Goal: Entertainment & Leisure: Consume media (video, audio)

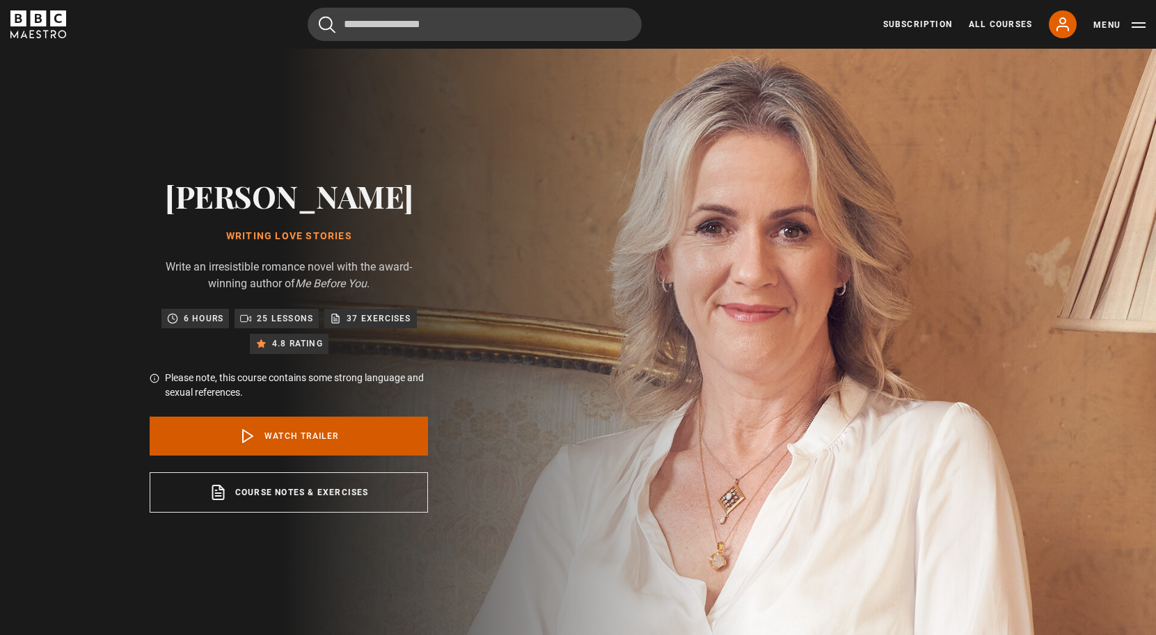
click at [352, 442] on link "Watch Trailer" at bounding box center [289, 436] width 278 height 39
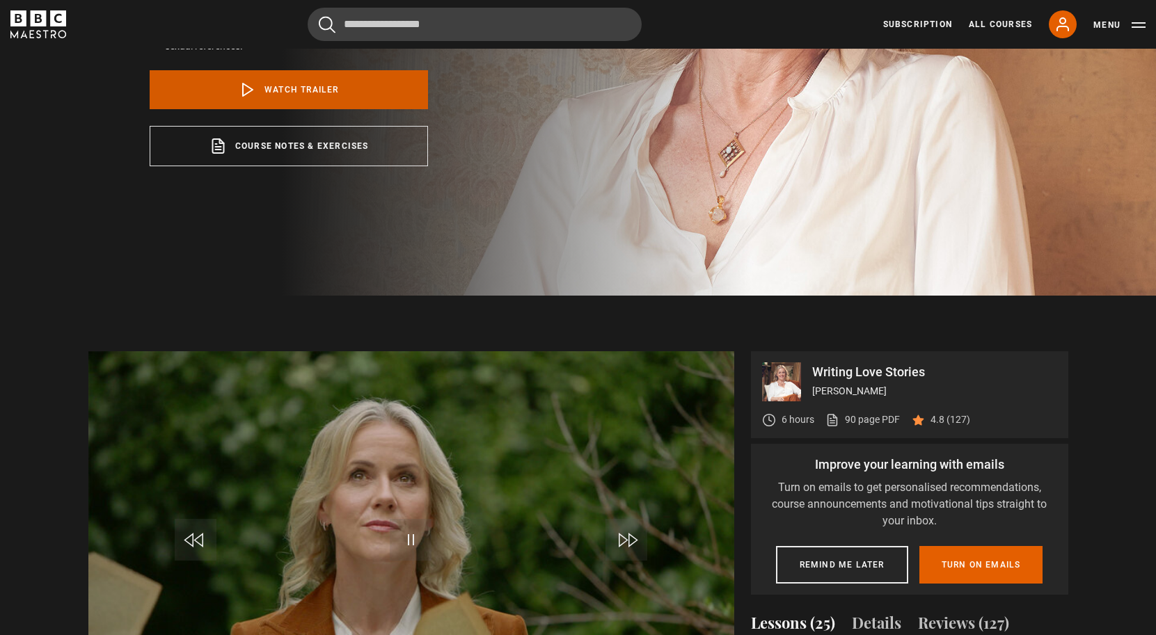
scroll to position [451, 0]
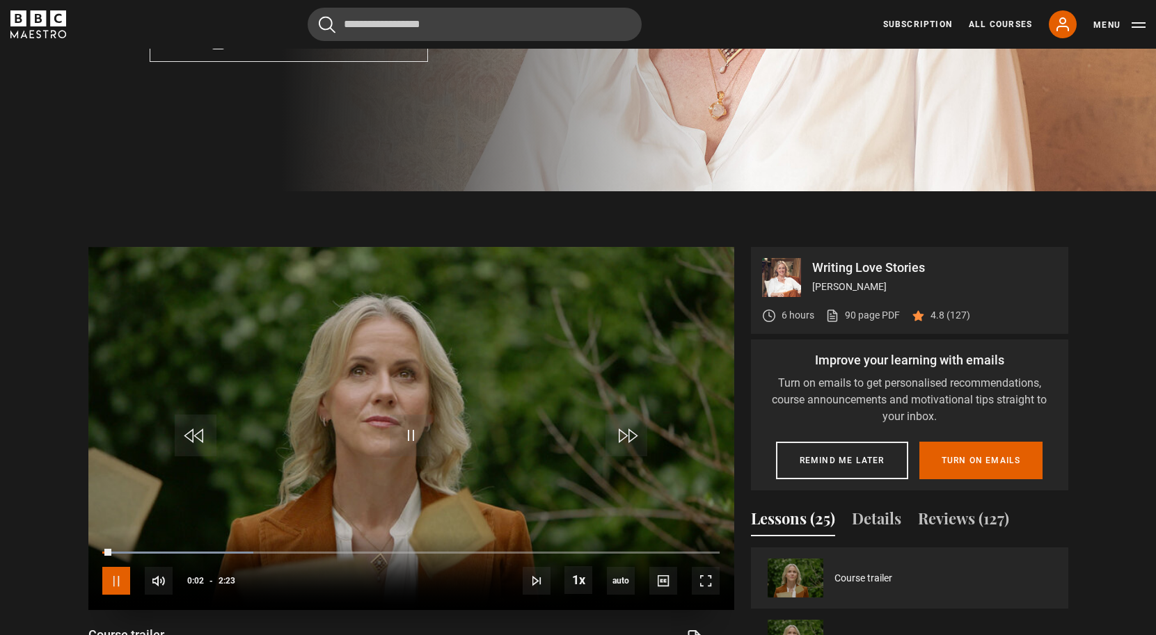
click at [123, 578] on span "Video Player" at bounding box center [116, 581] width 28 height 28
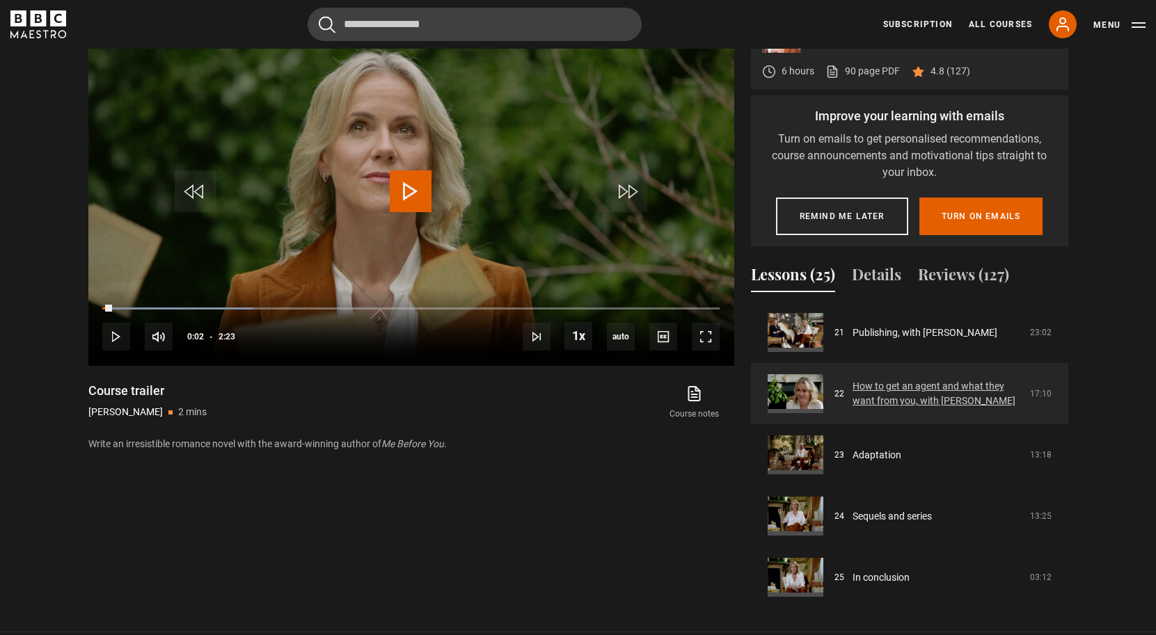
scroll to position [1291, 0]
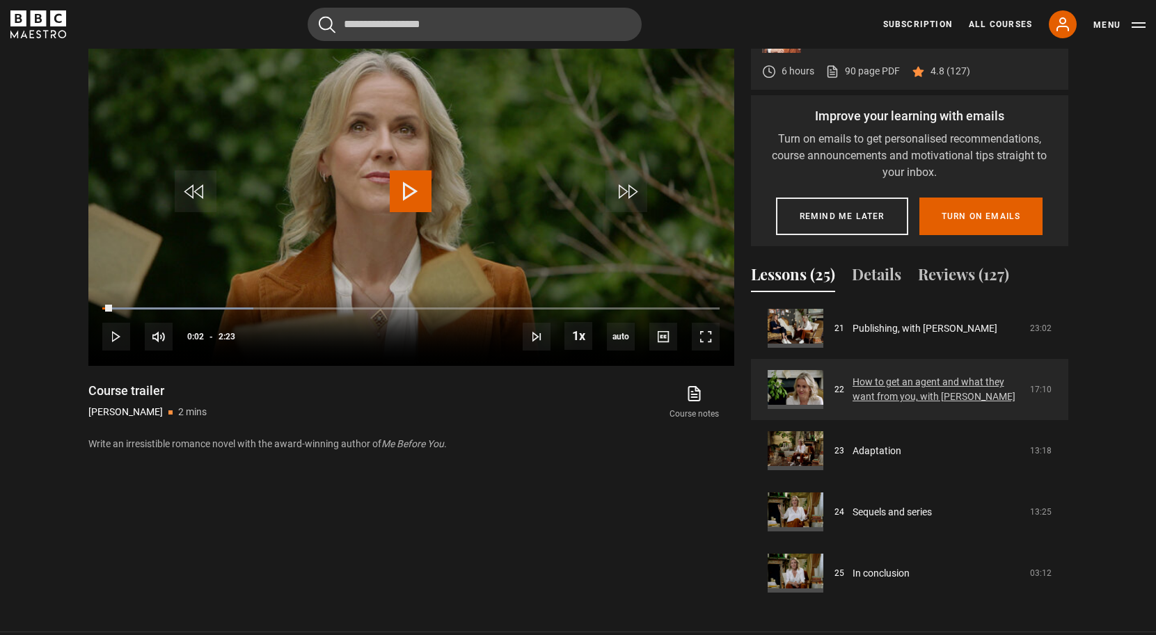
click at [918, 394] on link "How to get an agent and what they want from you, with [PERSON_NAME]" at bounding box center [936, 389] width 169 height 29
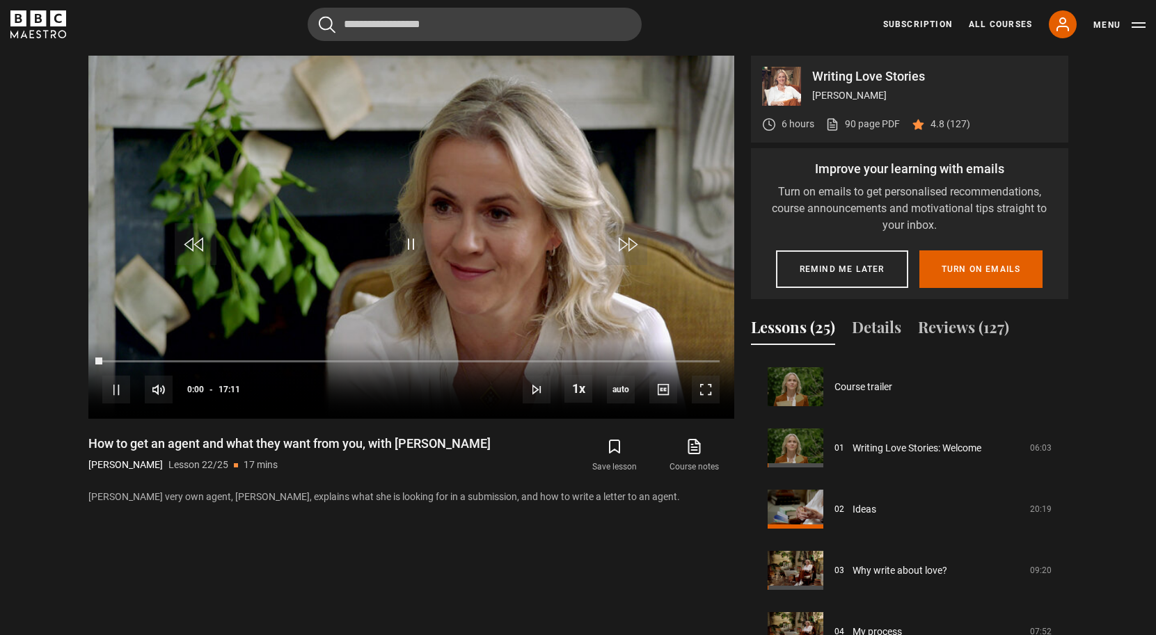
scroll to position [1286, 0]
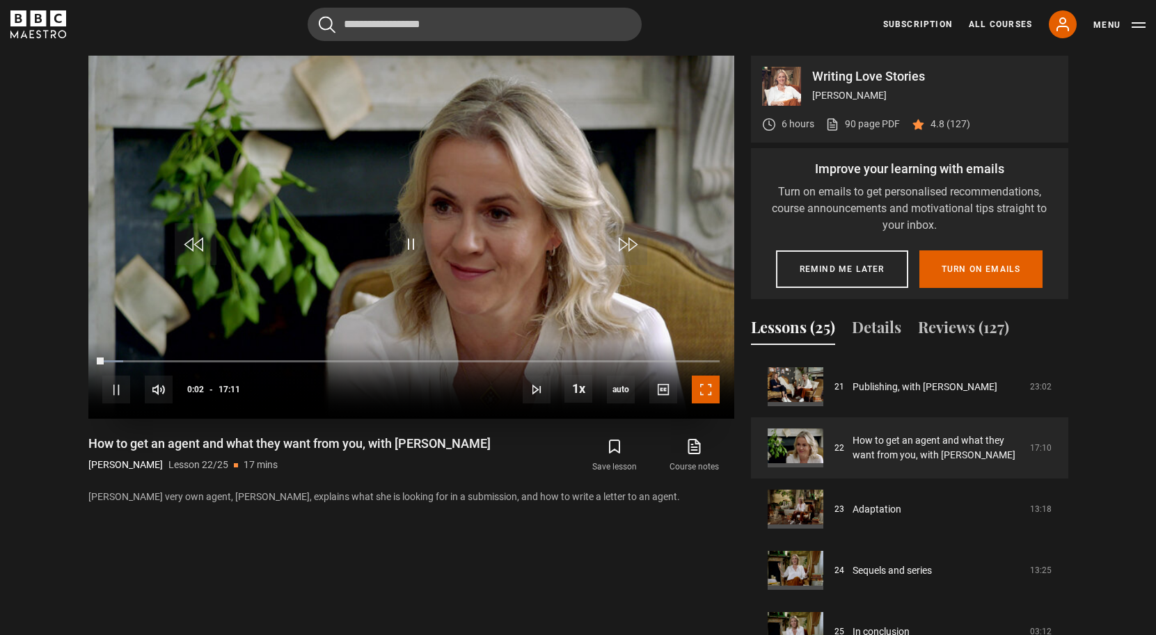
click at [701, 386] on span "Video Player" at bounding box center [706, 390] width 28 height 28
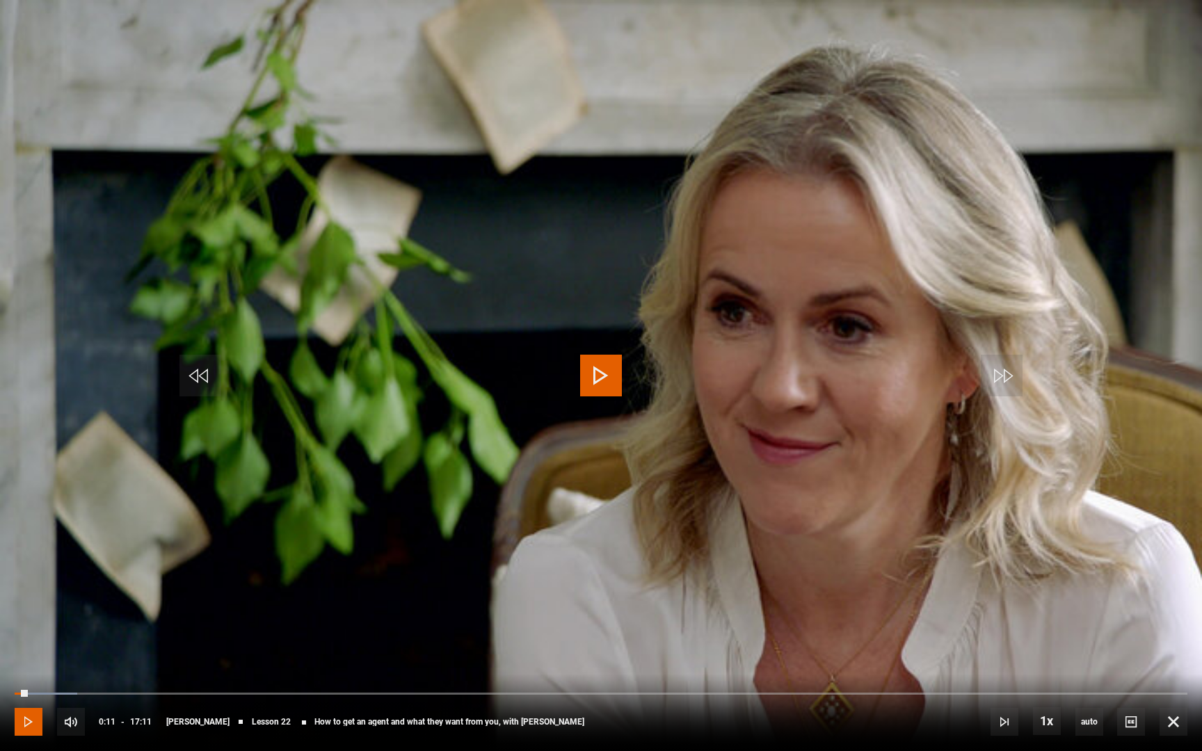
click at [29, 635] on span "Video Player" at bounding box center [29, 722] width 28 height 28
click at [38, 635] on span "Video Player" at bounding box center [29, 722] width 28 height 28
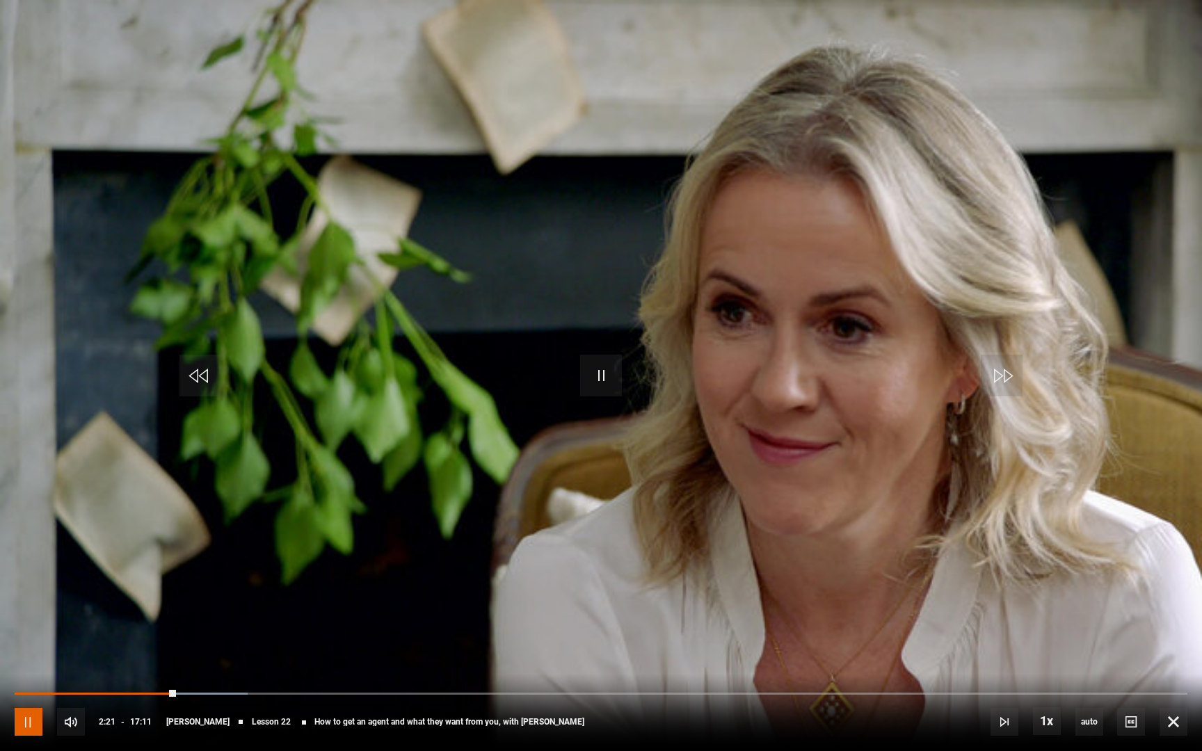
click at [38, 635] on span "Video Player" at bounding box center [29, 722] width 28 height 28
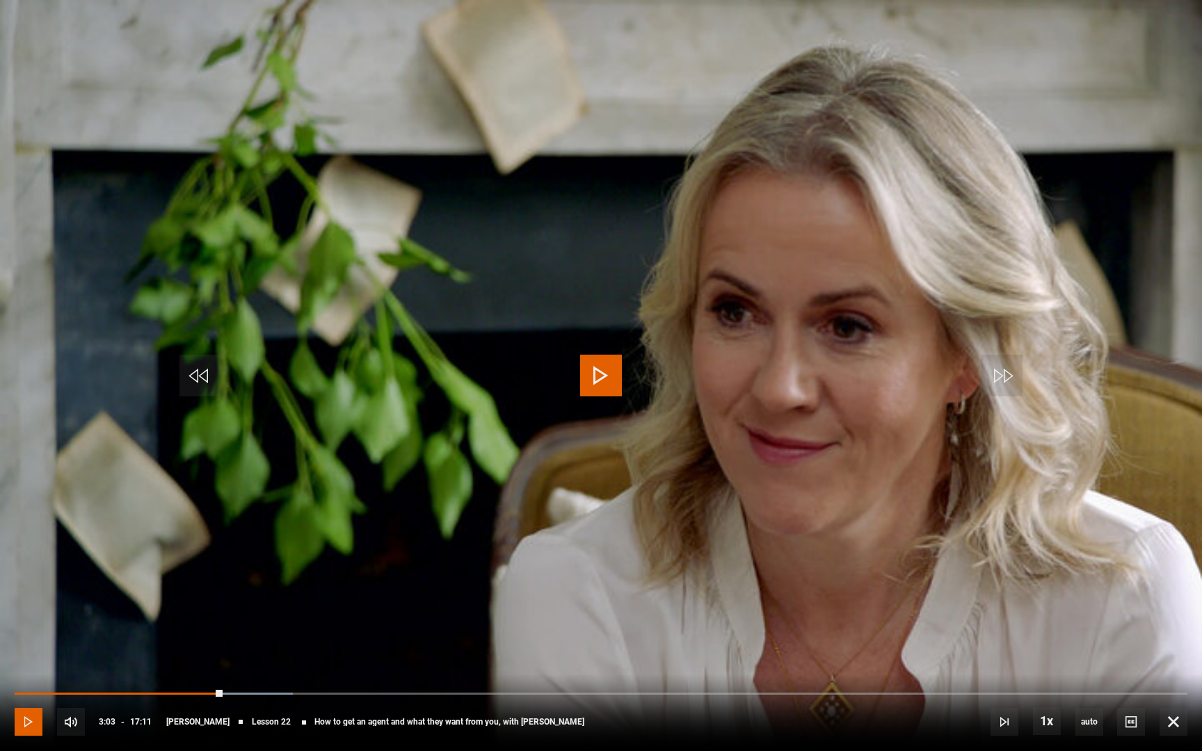
click at [38, 635] on span "Video Player" at bounding box center [29, 722] width 28 height 28
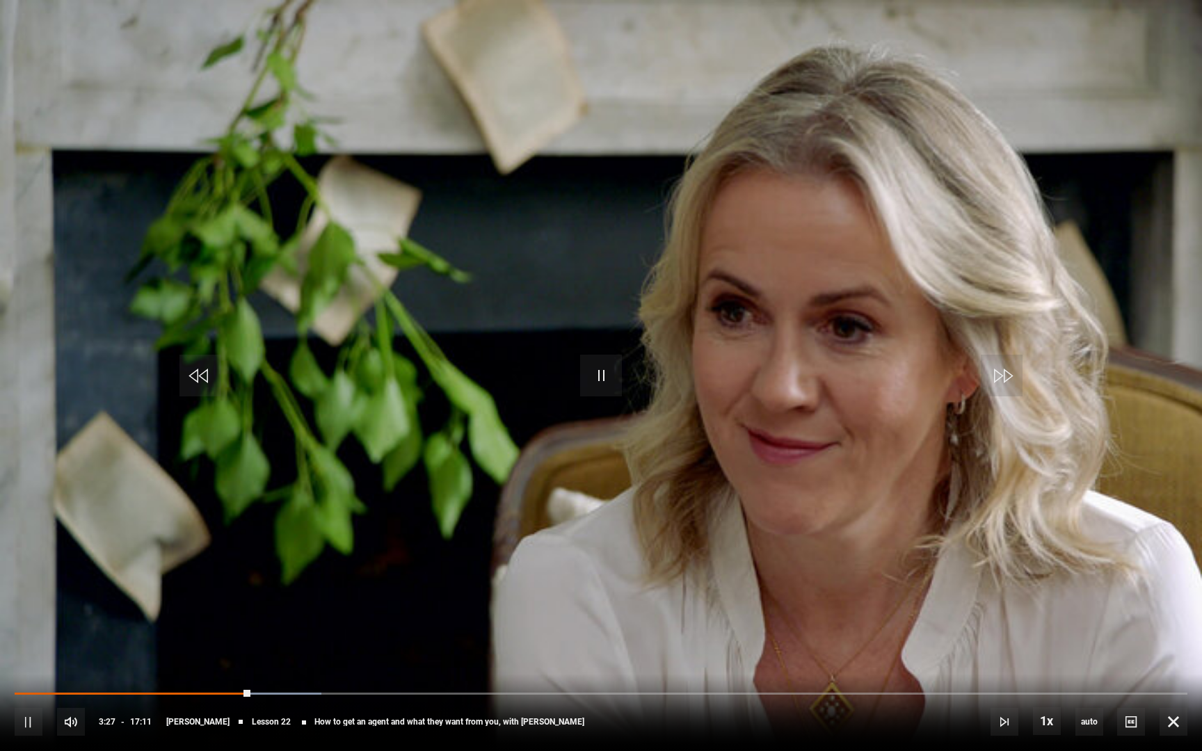
click at [237, 635] on div "10s Skip Back 10 seconds Pause 10s Skip Forward 10 seconds Loaded : 26.19% 03:2…" at bounding box center [601, 712] width 1202 height 77
click at [242, 635] on div "03:19" at bounding box center [130, 694] width 231 height 4
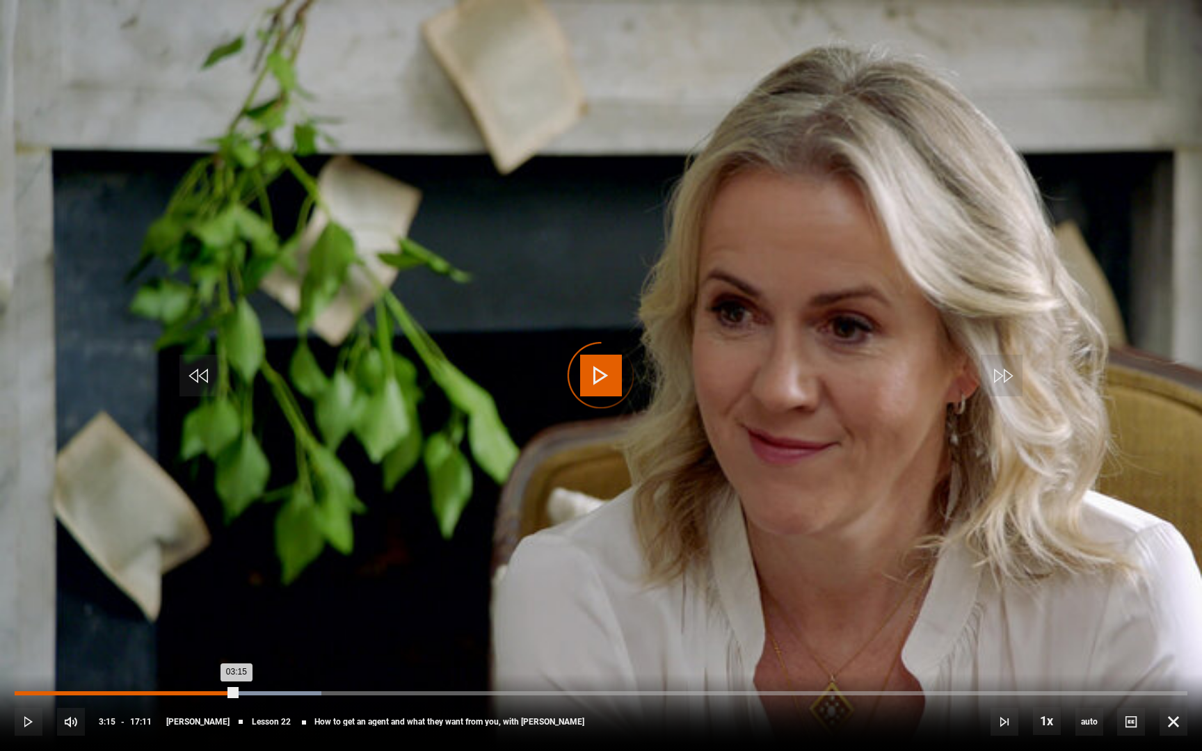
drag, startPoint x: 242, startPoint y: 693, endPoint x: 234, endPoint y: 693, distance: 7.7
click at [234, 635] on div "03:15" at bounding box center [126, 694] width 222 height 4
click at [235, 635] on div "03:15" at bounding box center [126, 694] width 222 height 4
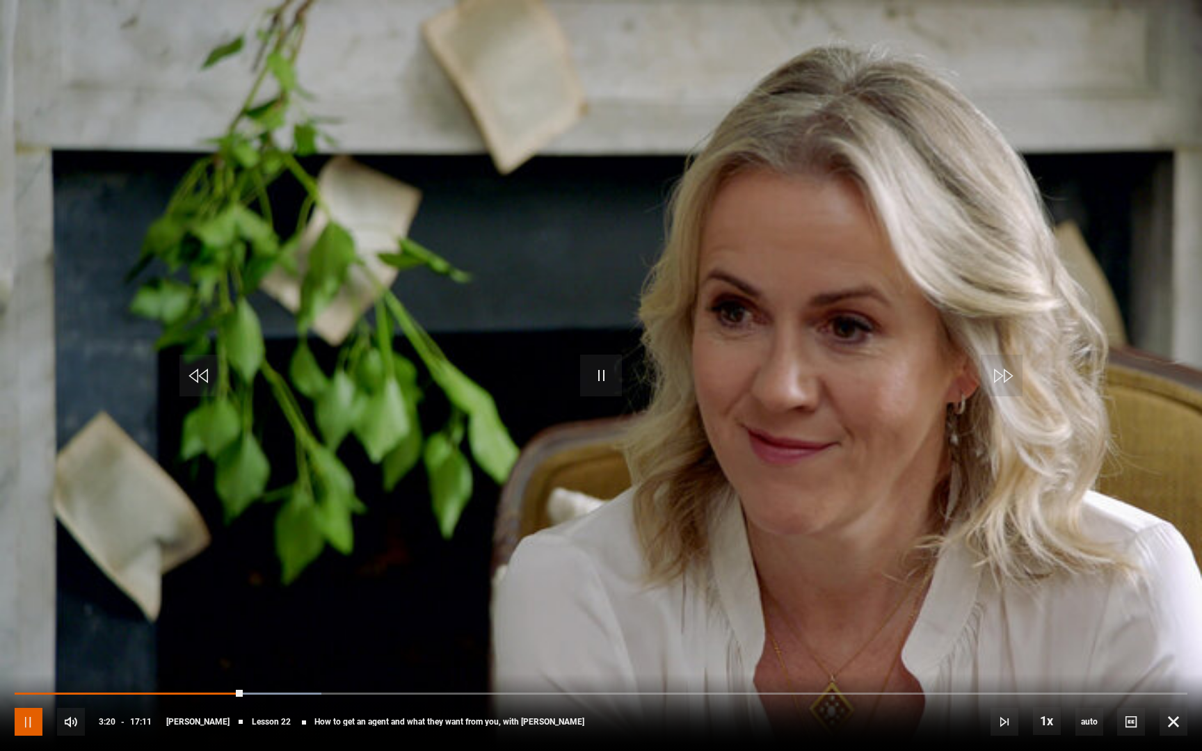
click at [24, 635] on span "Video Player" at bounding box center [29, 722] width 28 height 28
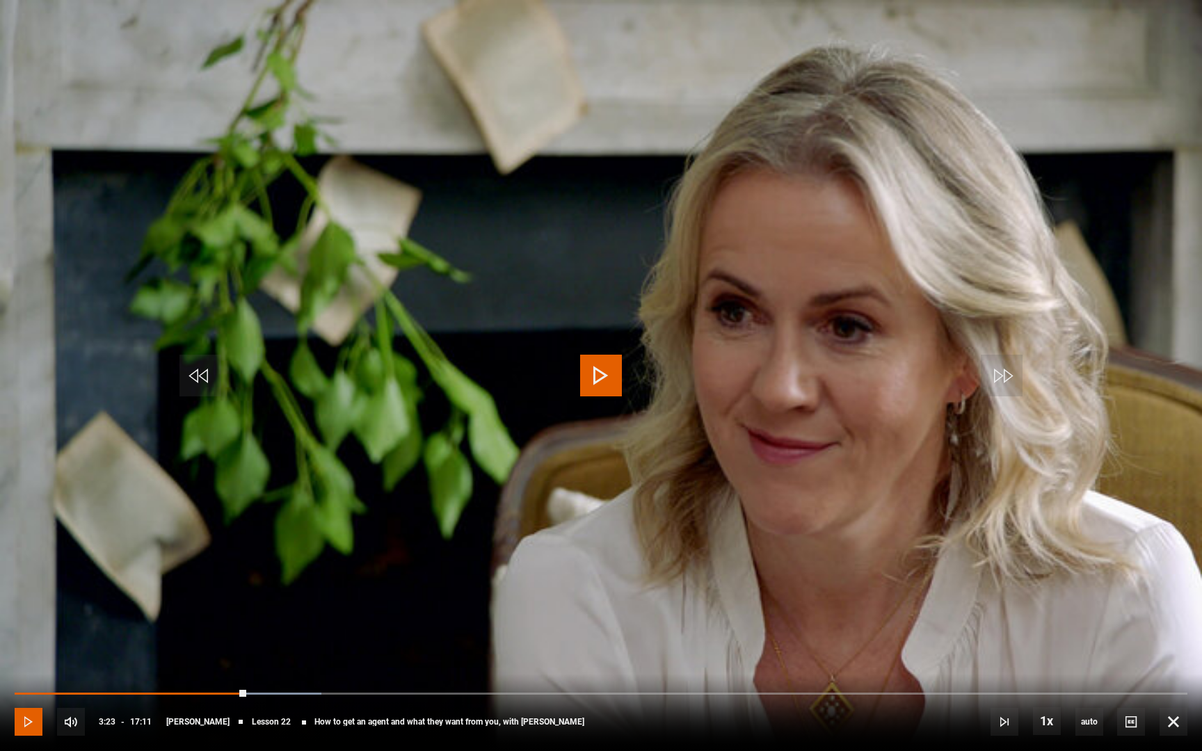
click at [24, 635] on span "Video Player" at bounding box center [29, 722] width 28 height 28
click at [23, 635] on span "Video Player" at bounding box center [29, 722] width 28 height 28
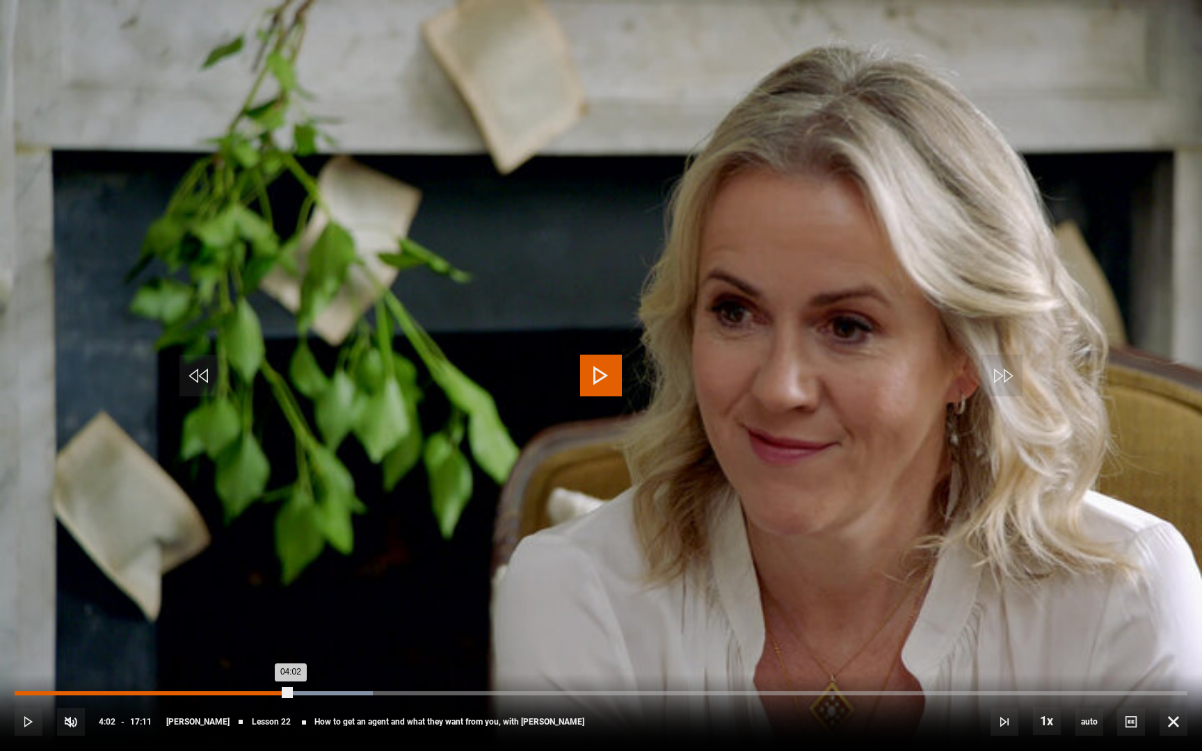
click at [291, 635] on div "04:02" at bounding box center [153, 694] width 276 height 4
click at [287, 635] on div "03:59" at bounding box center [151, 694] width 273 height 4
click at [38, 635] on span "Video Player" at bounding box center [29, 722] width 28 height 28
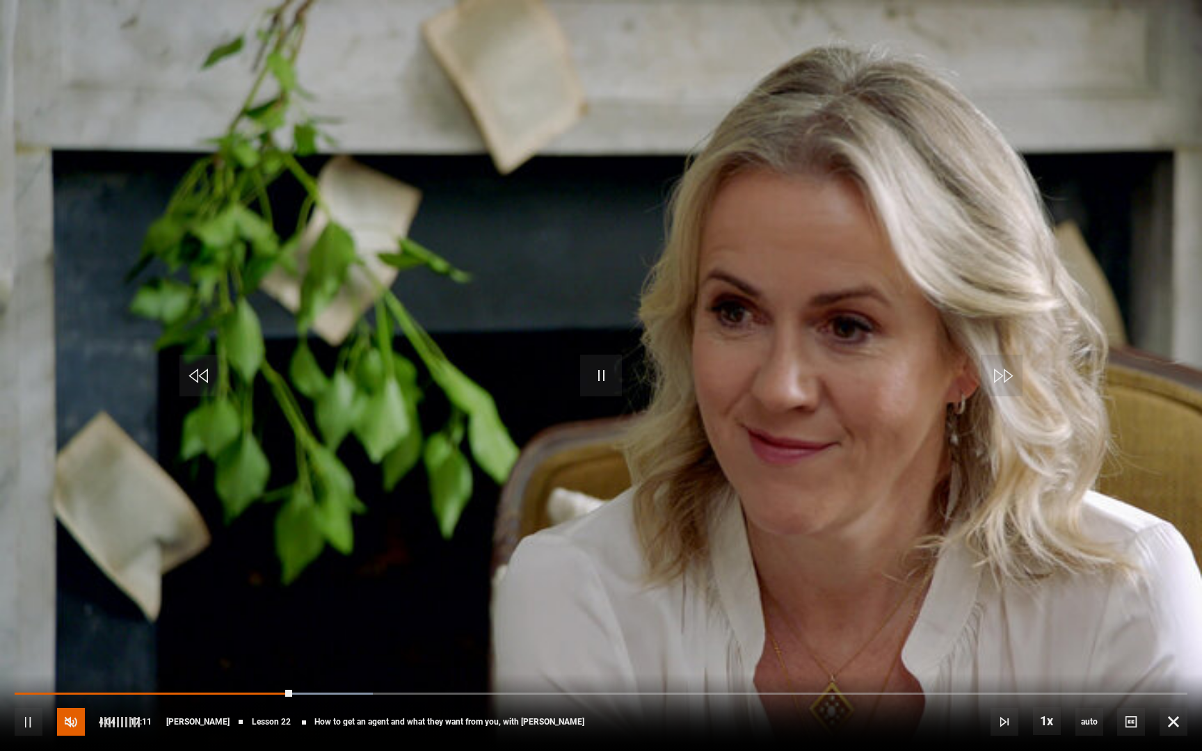
click at [65, 635] on span "Video Player" at bounding box center [71, 722] width 28 height 28
click at [35, 635] on span "Video Player" at bounding box center [29, 722] width 28 height 28
click at [40, 635] on span "Video Player" at bounding box center [29, 722] width 28 height 28
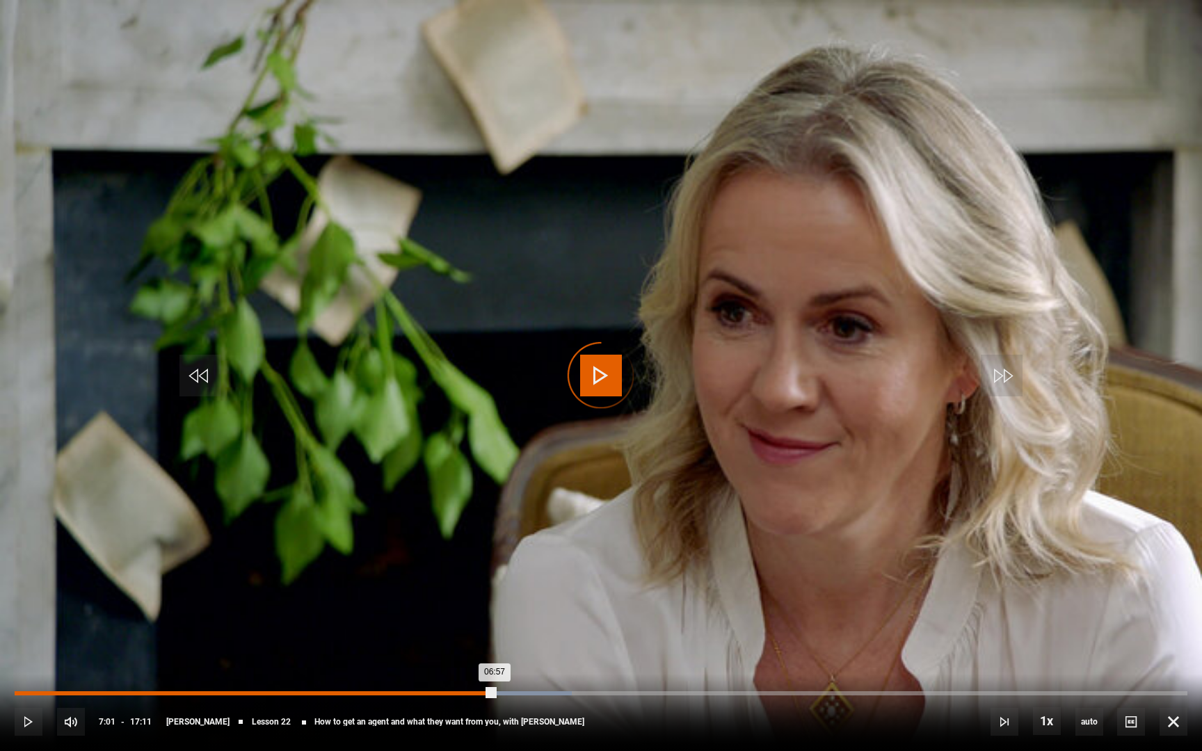
click at [489, 635] on div "06:57" at bounding box center [255, 694] width 480 height 4
click at [485, 635] on div "06:53" at bounding box center [251, 694] width 473 height 4
drag, startPoint x: 485, startPoint y: 691, endPoint x: 474, endPoint y: 690, distance: 11.2
click at [474, 635] on div "10s Skip Back 10 seconds Play 10s Skip Forward 10 seconds Loaded : 47.53% 06:47…" at bounding box center [601, 712] width 1202 height 77
drag, startPoint x: 589, startPoint y: 694, endPoint x: 575, endPoint y: 694, distance: 13.2
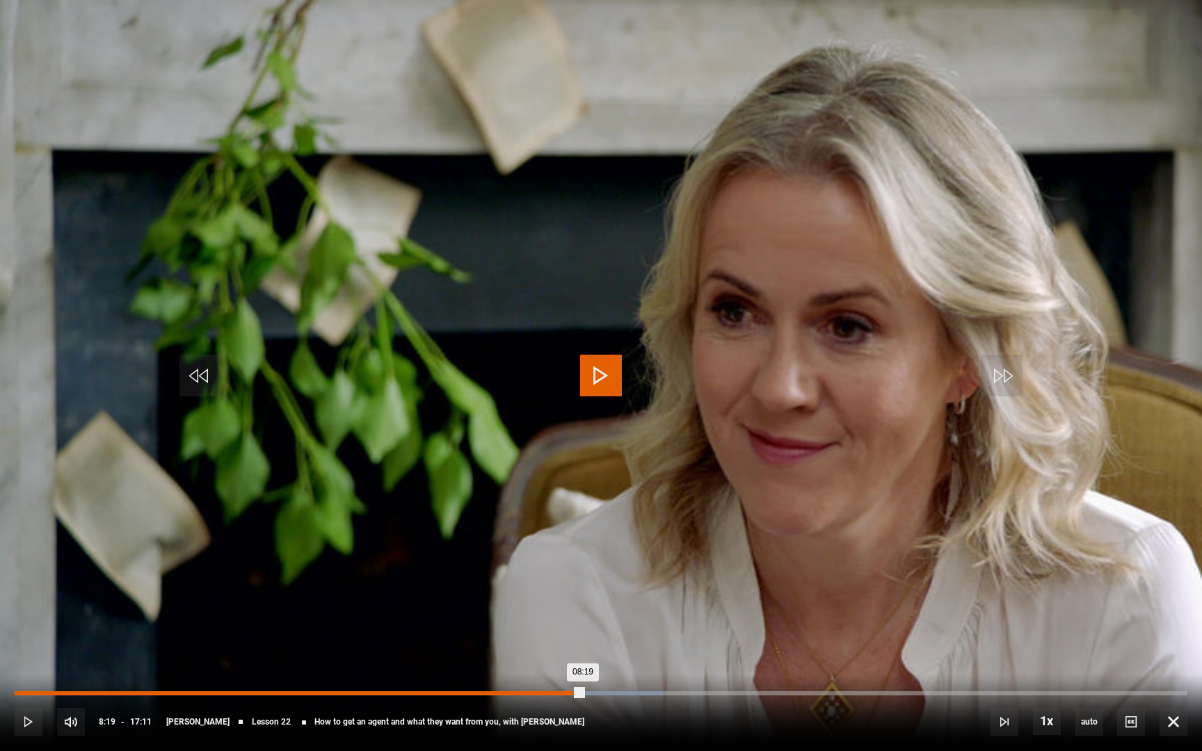
click at [575, 635] on div "08:19" at bounding box center [299, 694] width 568 height 4
drag, startPoint x: 589, startPoint y: 691, endPoint x: 571, endPoint y: 692, distance: 17.4
click at [571, 635] on div "Loaded : 55.29% 08:09 08:18" at bounding box center [601, 694] width 1173 height 4
drag, startPoint x: 564, startPoint y: 691, endPoint x: 547, endPoint y: 691, distance: 16.7
click at [547, 635] on div "10s Skip Back 10 seconds Play 10s Skip Forward 10 seconds Loaded : 0.00% 07:56 …" at bounding box center [601, 712] width 1202 height 77
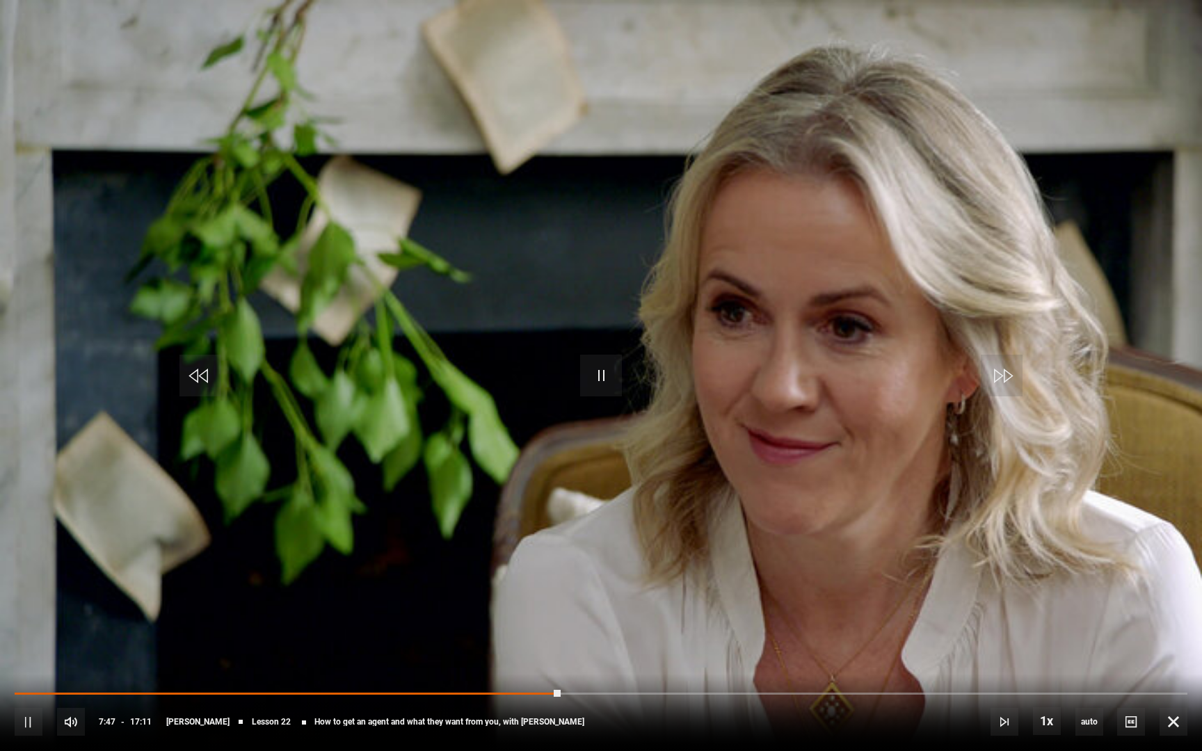
drag, startPoint x: 553, startPoint y: 689, endPoint x: 543, endPoint y: 689, distance: 10.4
click at [543, 635] on div "10s Skip Back 10 seconds Pause 10s Skip Forward 10 seconds Loaded : 0.00% 07:56…" at bounding box center [601, 712] width 1202 height 77
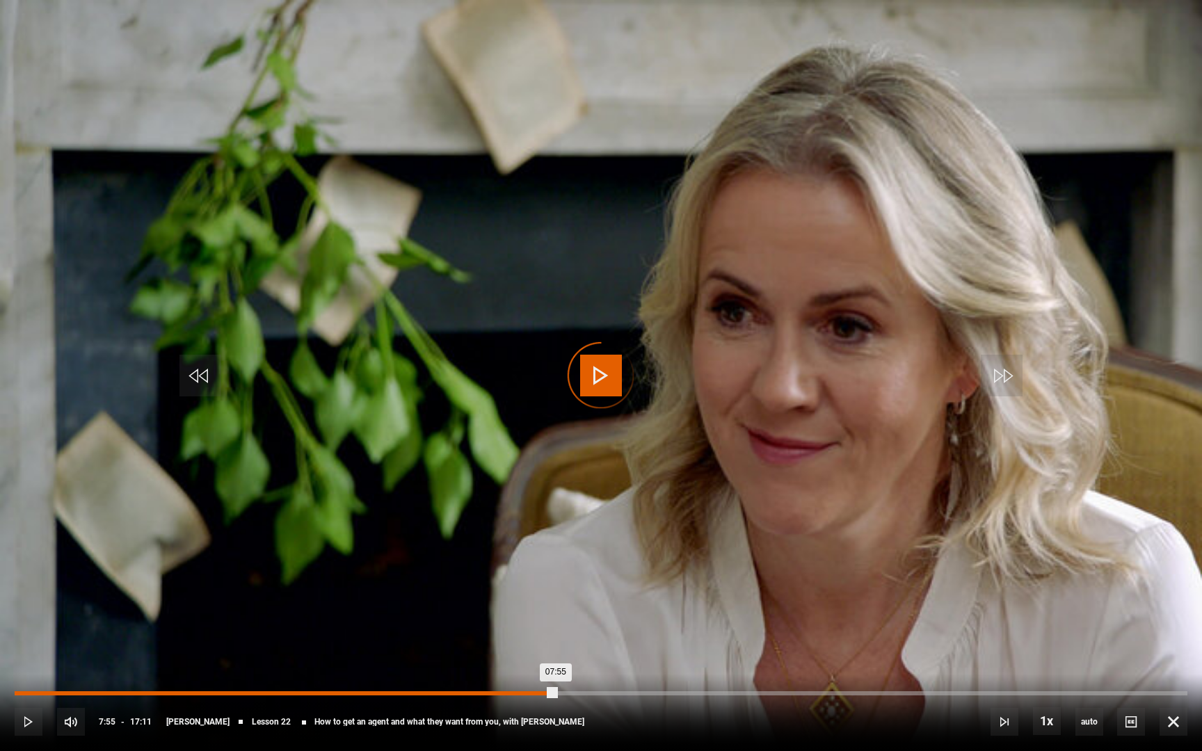
click at [552, 635] on div "07:55" at bounding box center [285, 694] width 541 height 4
drag, startPoint x: 550, startPoint y: 692, endPoint x: 538, endPoint y: 692, distance: 11.8
click at [538, 635] on div "Loaded : 45.59% 07:40 07:40" at bounding box center [601, 694] width 1173 height 4
drag, startPoint x: 538, startPoint y: 692, endPoint x: 516, endPoint y: 692, distance: 22.3
click at [516, 635] on div "Loaded : 44.13% 07:20 07:20" at bounding box center [601, 694] width 1173 height 4
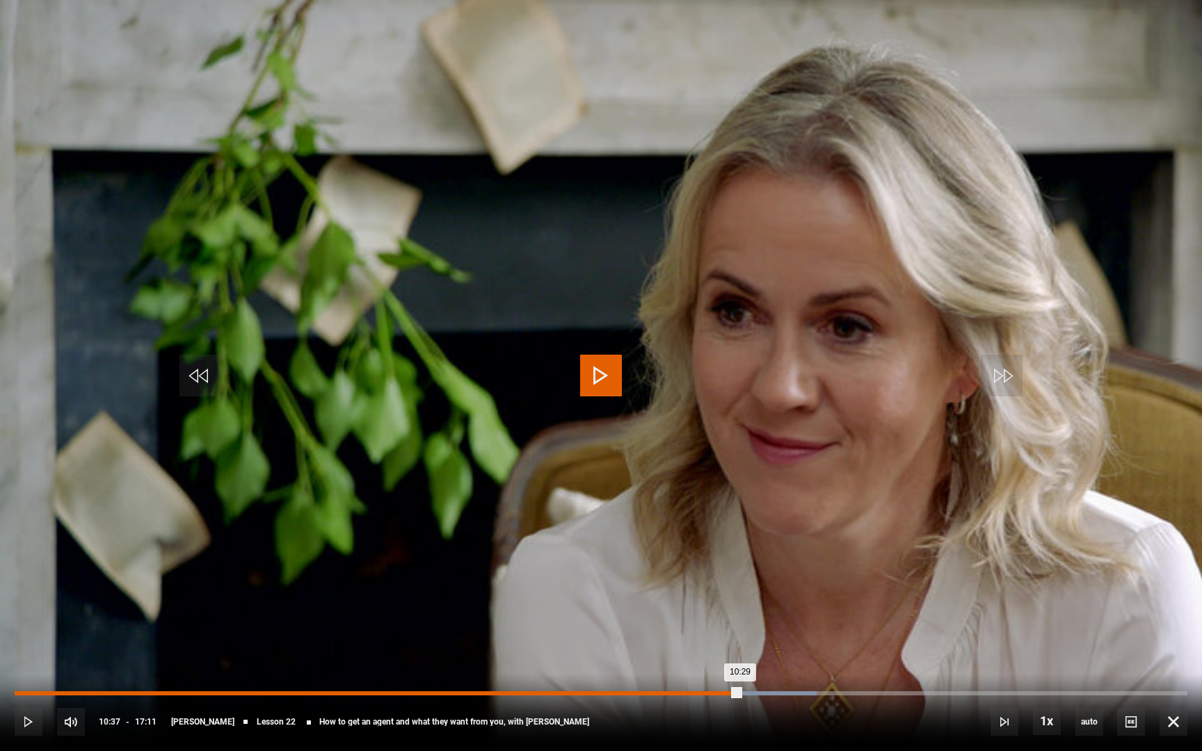
drag, startPoint x: 740, startPoint y: 692, endPoint x: 731, endPoint y: 694, distance: 9.8
click at [731, 635] on div "10:29" at bounding box center [378, 694] width 726 height 4
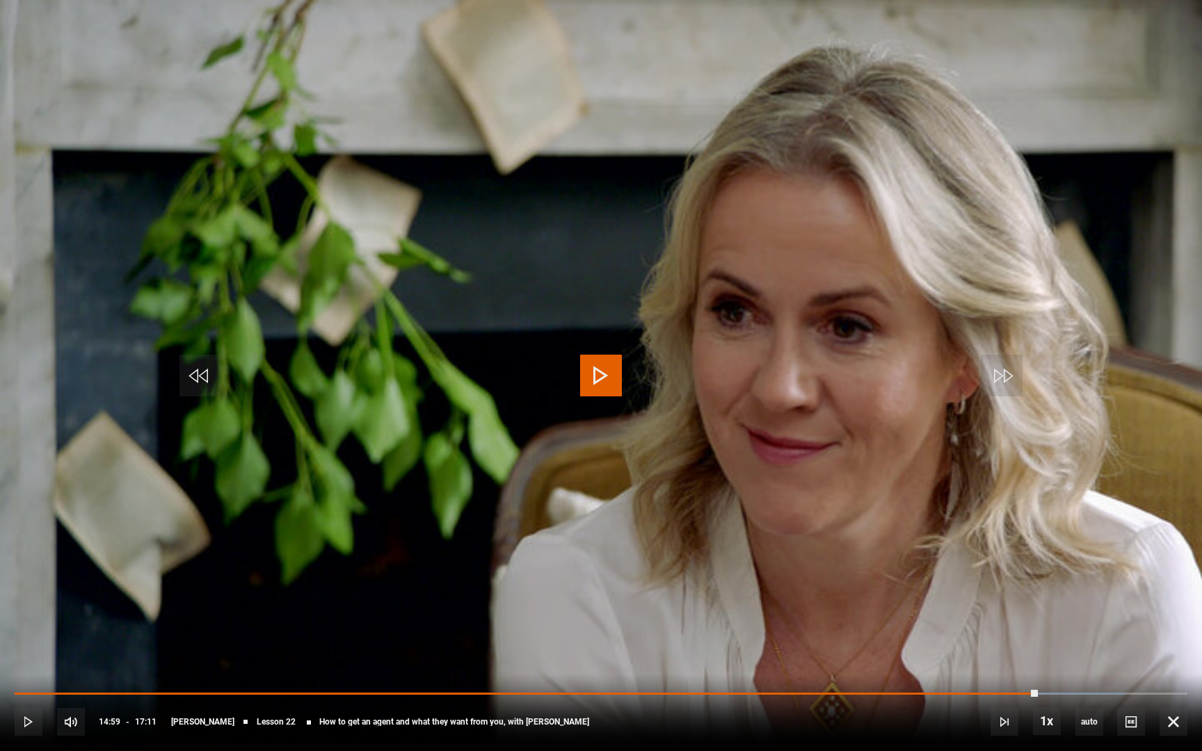
drag, startPoint x: 1046, startPoint y: 691, endPoint x: 1025, endPoint y: 691, distance: 21.6
click at [1025, 635] on div "10s Skip Back 10 seconds Play 10s Skip Forward 10 seconds Loaded : 94.57% 14:55…" at bounding box center [601, 712] width 1202 height 77
click at [974, 635] on div "10s Skip Back 10 seconds Pause 10s Skip Forward 10 seconds Loaded : 94.57% 14:4…" at bounding box center [601, 712] width 1202 height 77
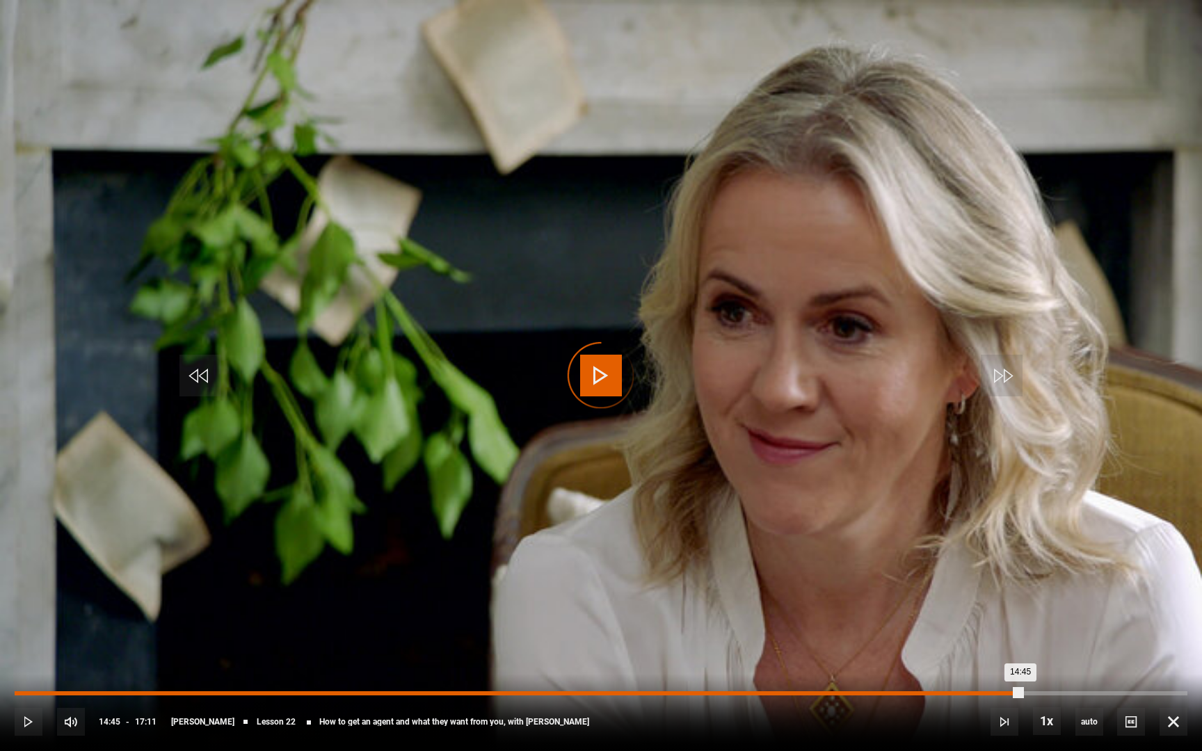
drag, startPoint x: 1021, startPoint y: 695, endPoint x: 982, endPoint y: 694, distance: 39.0
click at [983, 635] on div "14:11" at bounding box center [984, 694] width 2 height 4
drag, startPoint x: 1016, startPoint y: 695, endPoint x: 1000, endPoint y: 695, distance: 16.7
click at [1002, 635] on div "14:40" at bounding box center [516, 694] width 1002 height 4
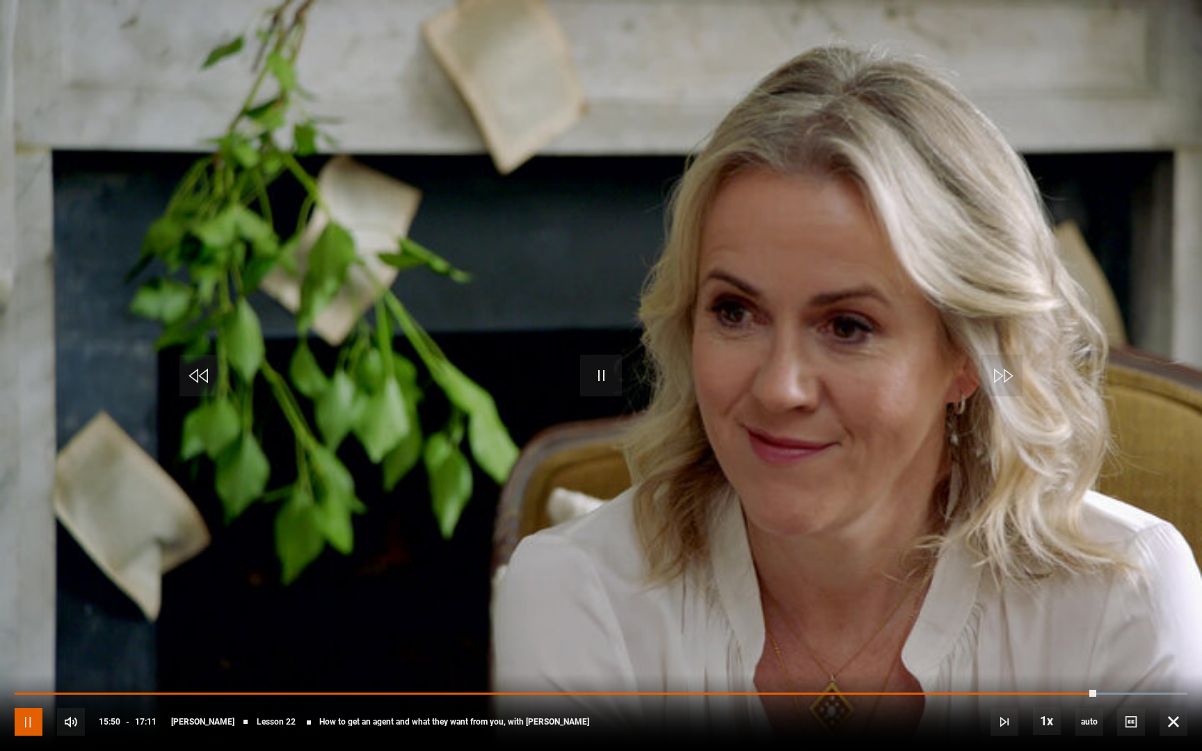
click at [25, 635] on span "Video Player" at bounding box center [29, 722] width 28 height 28
click at [24, 635] on span "Video Player" at bounding box center [29, 722] width 28 height 28
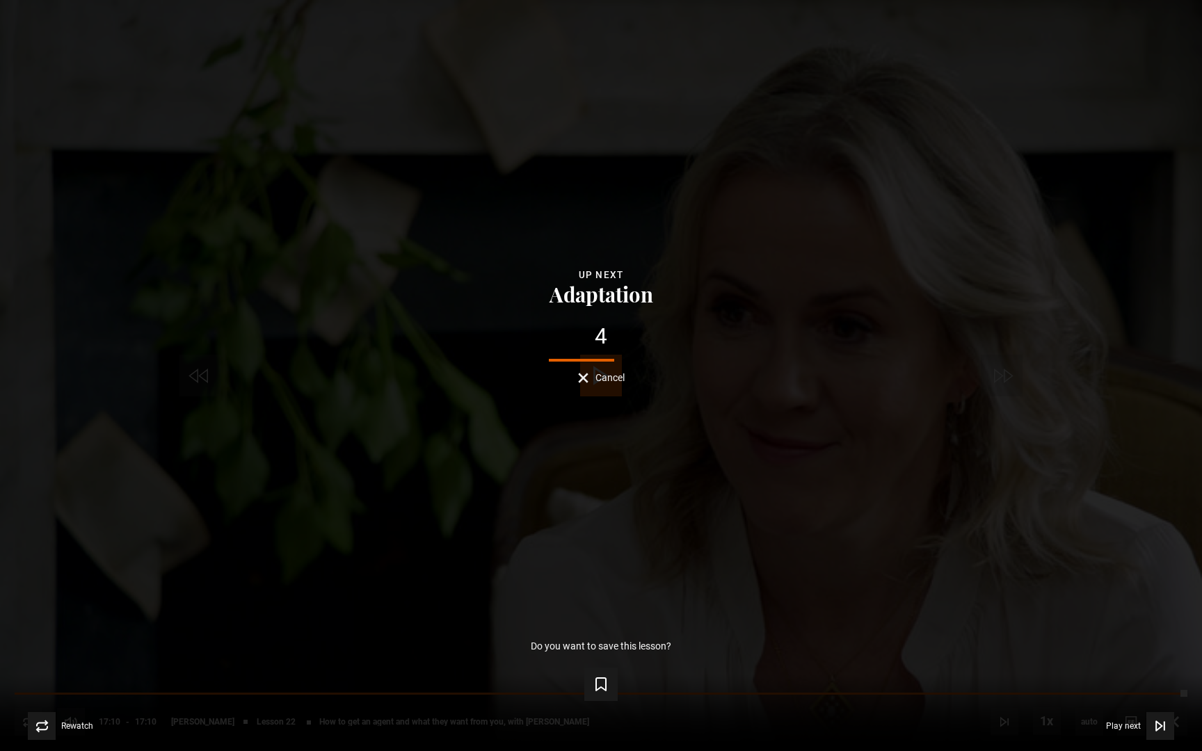
click at [606, 376] on span "Cancel" at bounding box center [610, 378] width 29 height 10
